Goal: Task Accomplishment & Management: Manage account settings

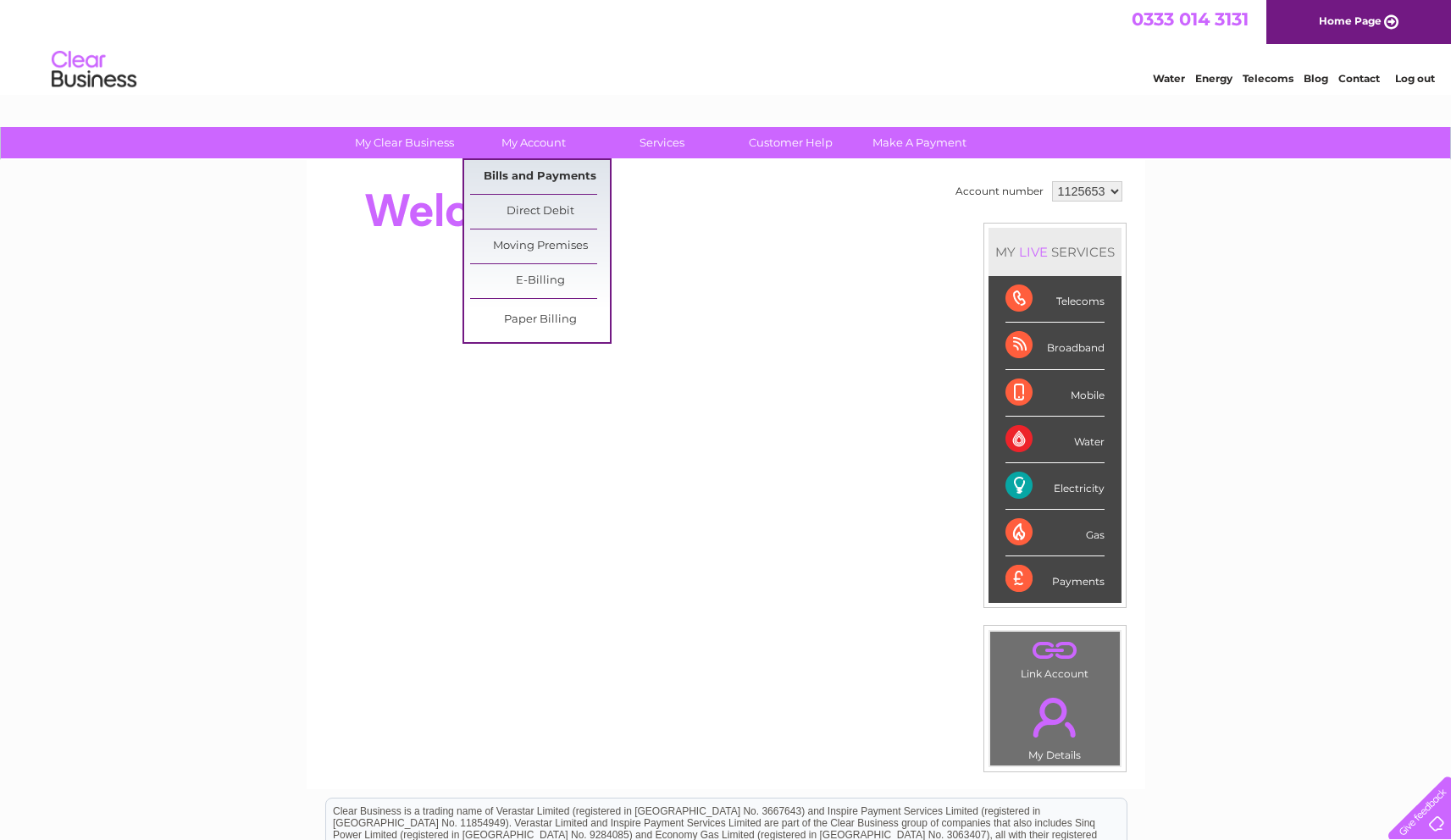
click at [555, 175] on link "Bills and Payments" at bounding box center [539, 176] width 140 height 34
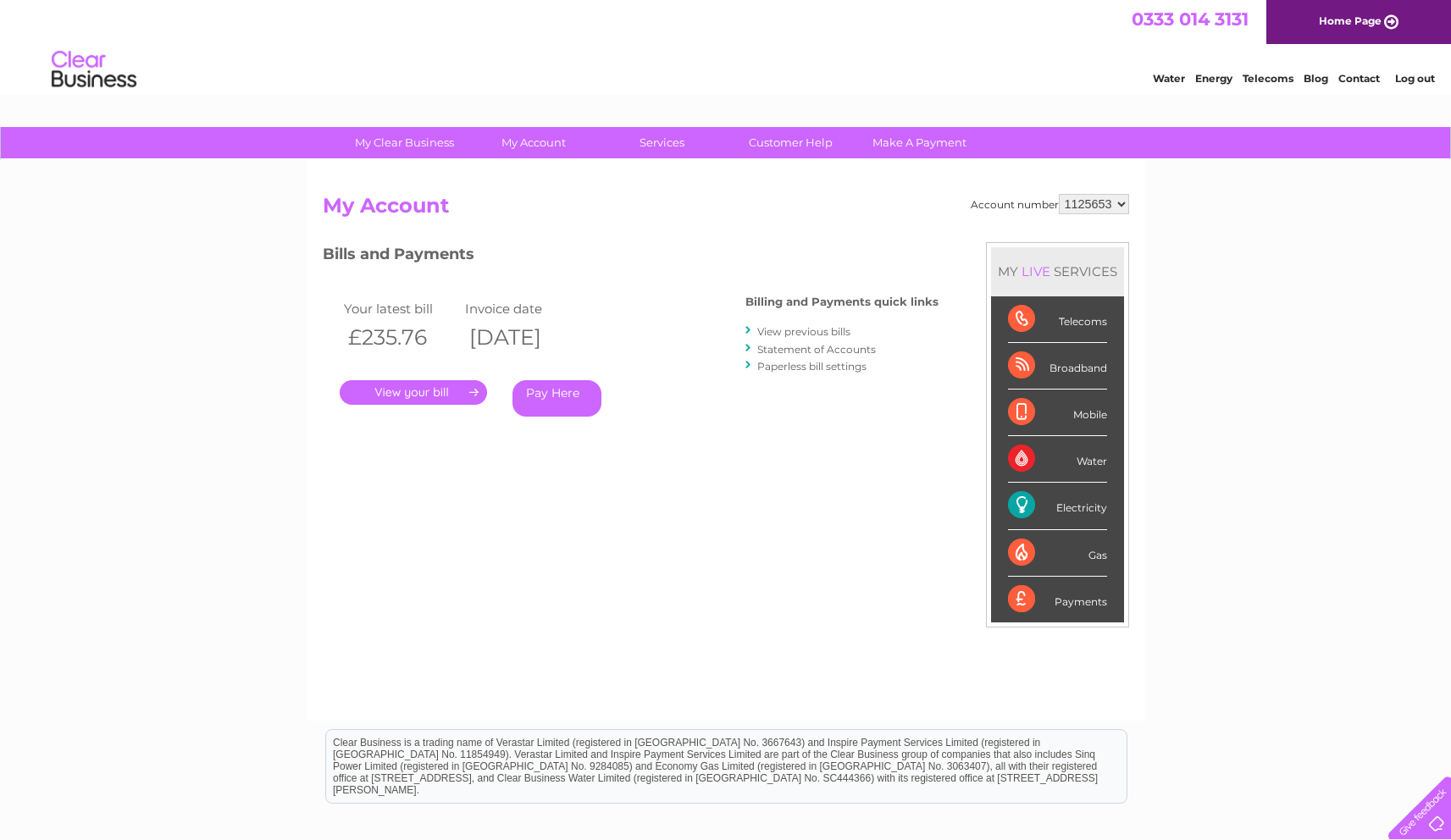
click at [1121, 204] on select "1125653 1125654 1139384" at bounding box center [1095, 204] width 71 height 20
select select "1125654"
click at [1060, 194] on select "1125653 1125654 1139384" at bounding box center [1095, 204] width 71 height 20
click at [417, 389] on link "." at bounding box center [413, 393] width 148 height 24
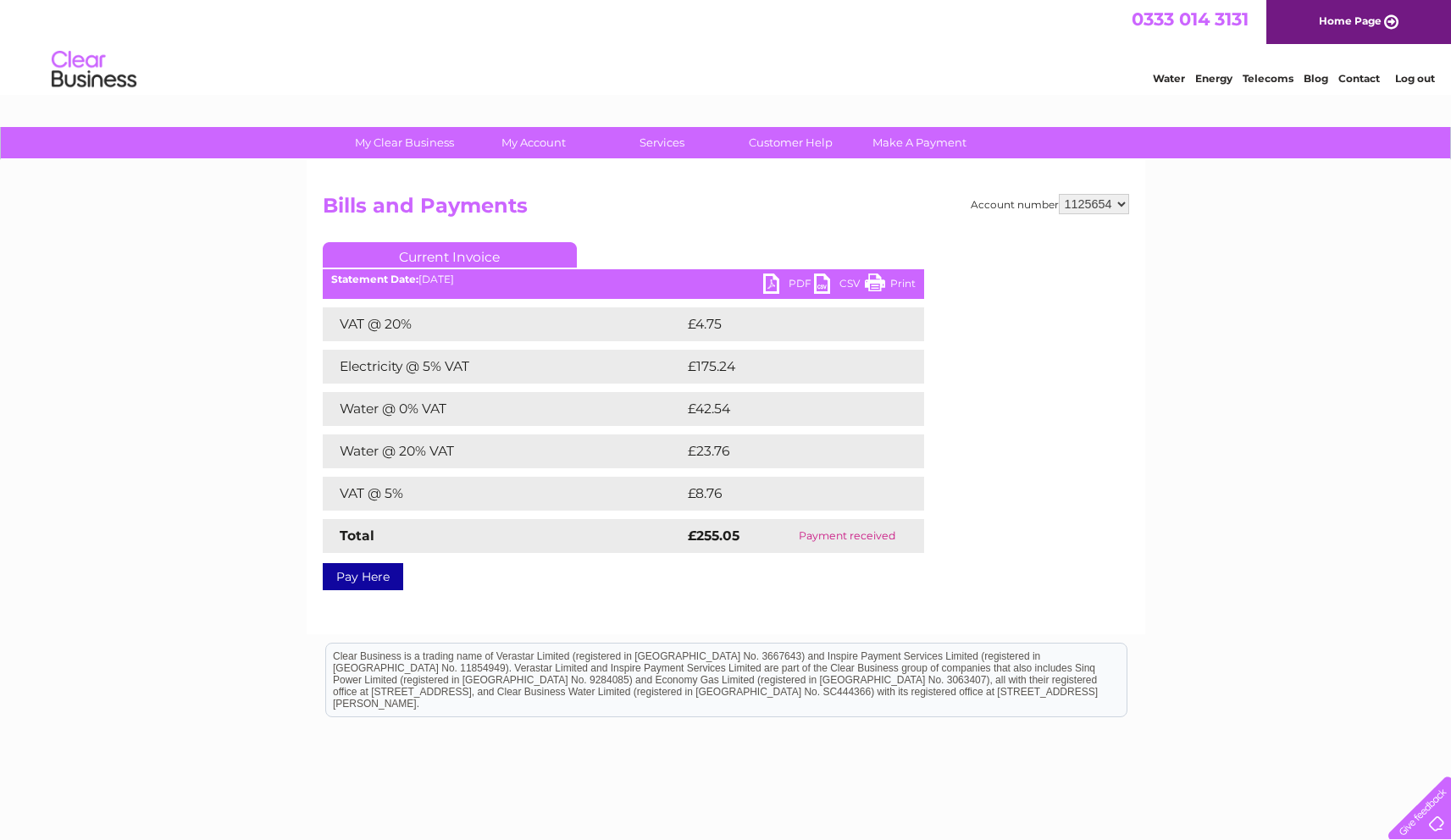
click at [659, 220] on h2 "Bills and Payments" at bounding box center [726, 210] width 807 height 32
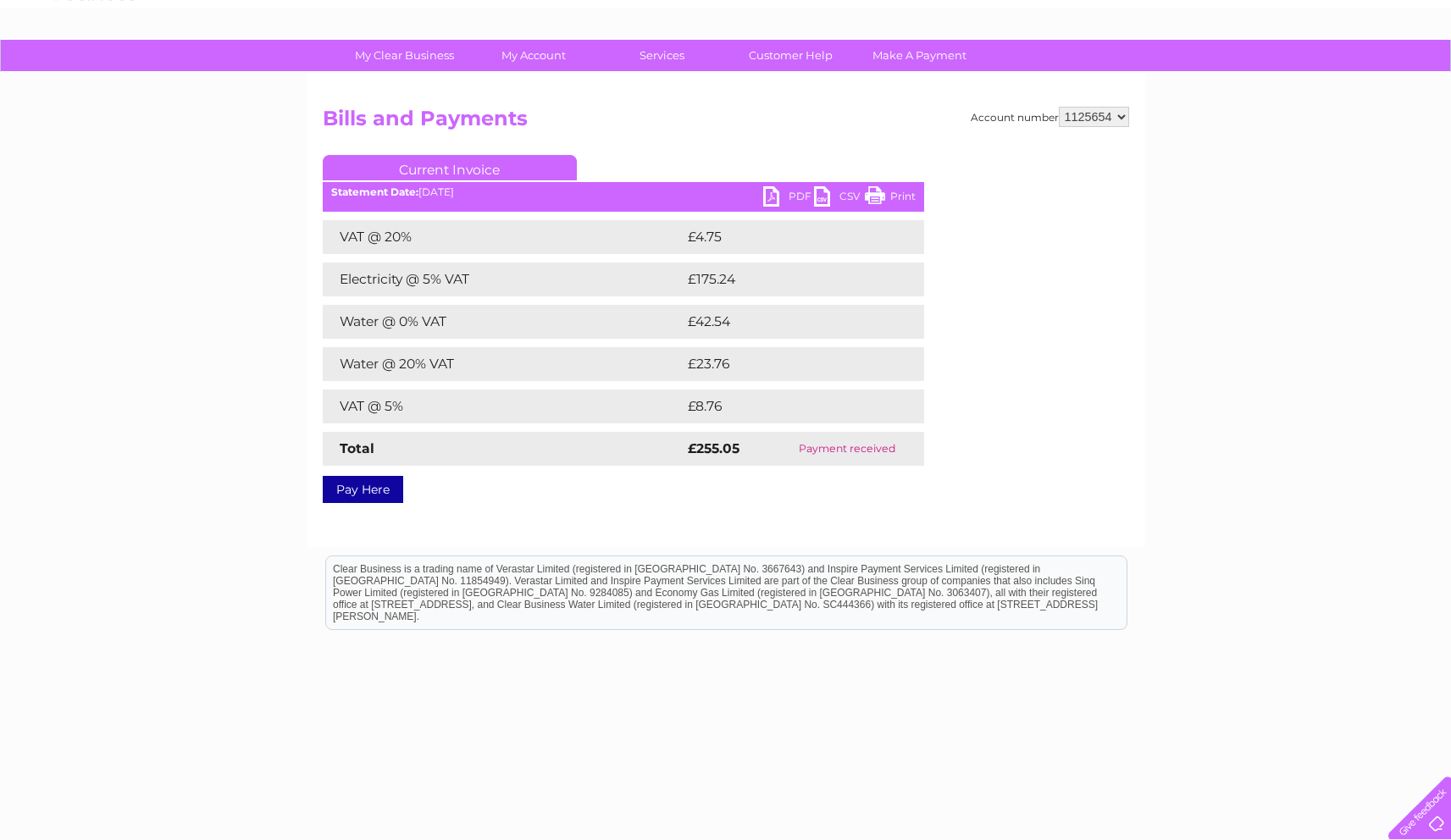
scroll to position [96, 0]
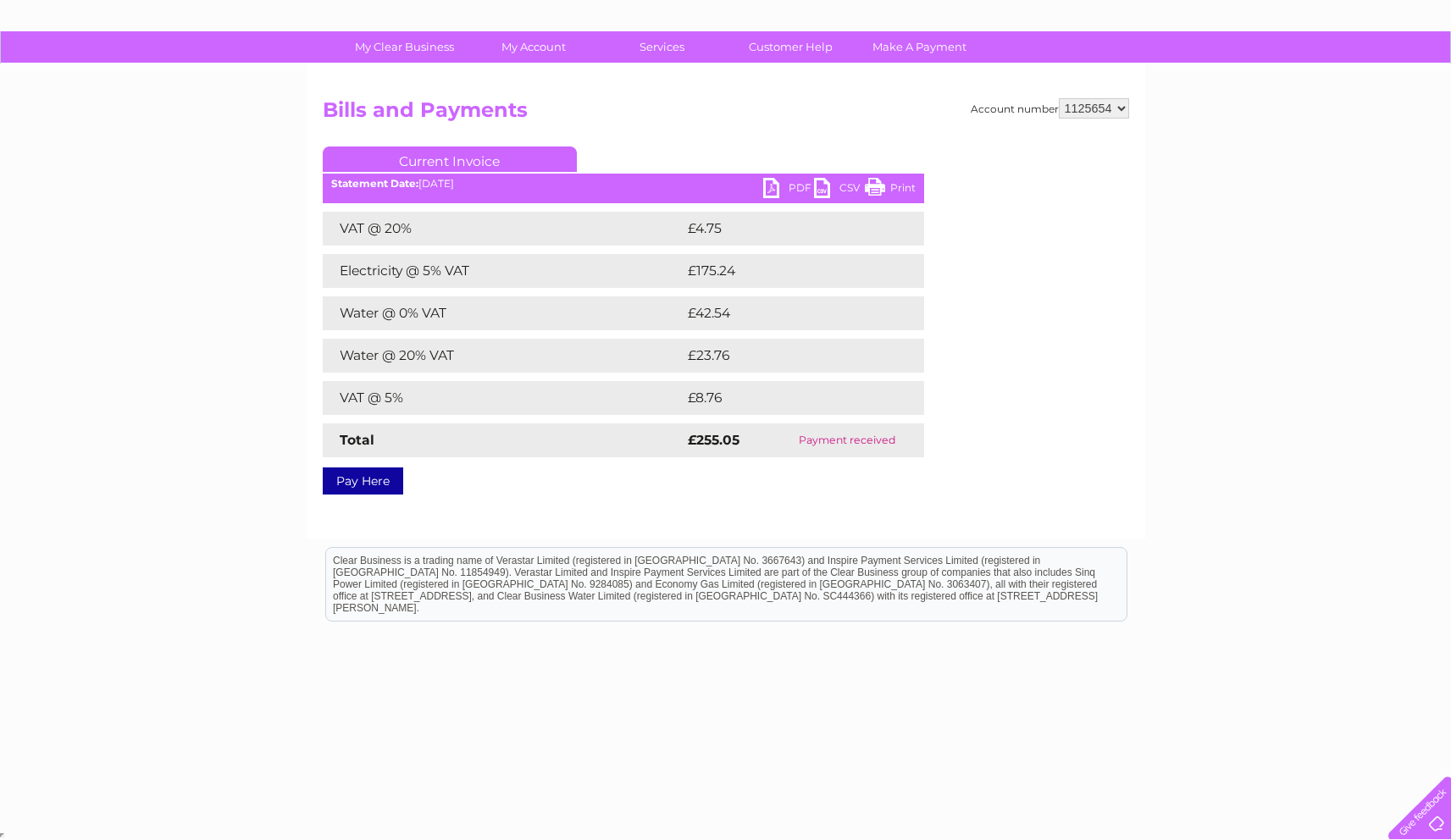
click at [665, 498] on div "Account number 1125653 1125654 1139384 Bills and Payments Current Invoice PDF C…" at bounding box center [725, 301] width 838 height 474
click at [1063, 372] on div "Account number 1125653 1125654 1139384 Bills and Payments Current Invoice PDF C…" at bounding box center [726, 293] width 807 height 391
click at [1120, 102] on select "1125653 1125654 1139384" at bounding box center [1095, 109] width 71 height 20
select select "1125653"
click at [1060, 98] on select "1125653 1125654 1139384" at bounding box center [1095, 109] width 71 height 20
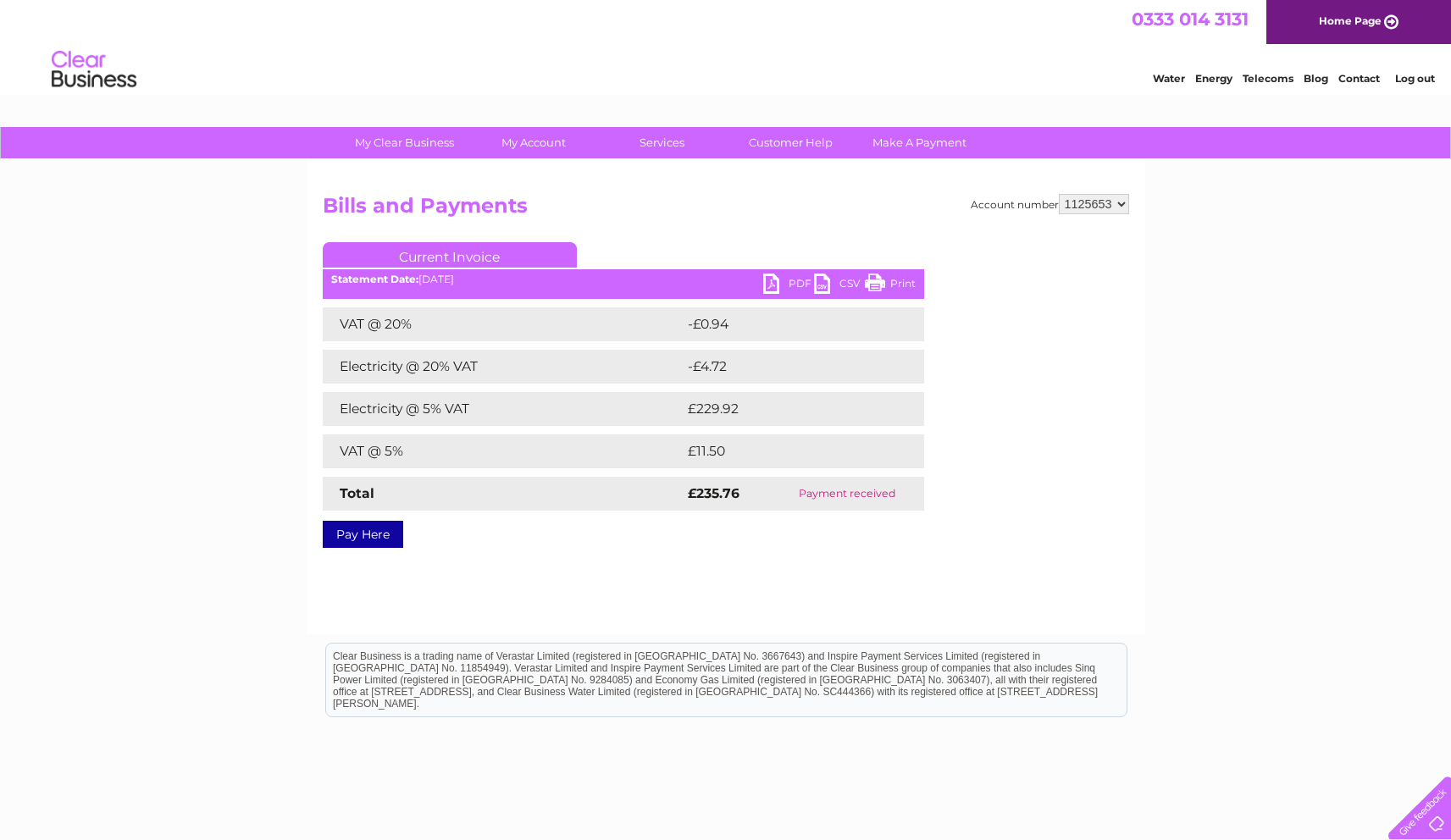
click at [1121, 203] on select "1125653 1125654 1139384" at bounding box center [1095, 204] width 71 height 20
select select "1139384"
click at [1060, 194] on select "1125653 1125654 1139384" at bounding box center [1095, 204] width 71 height 20
